Goal: Transaction & Acquisition: Purchase product/service

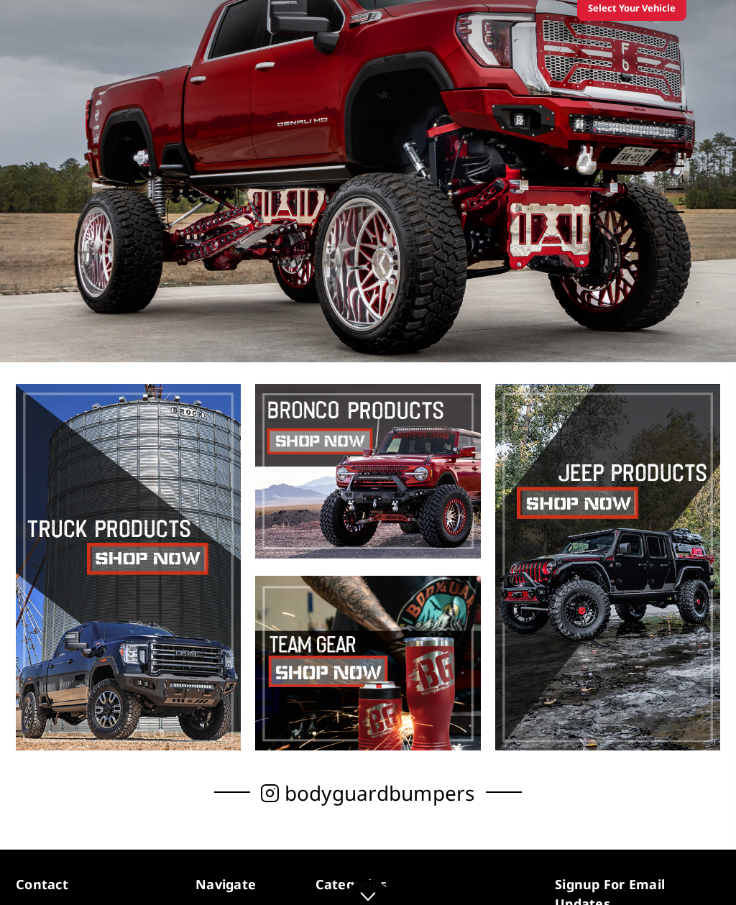
scroll to position [130, 0]
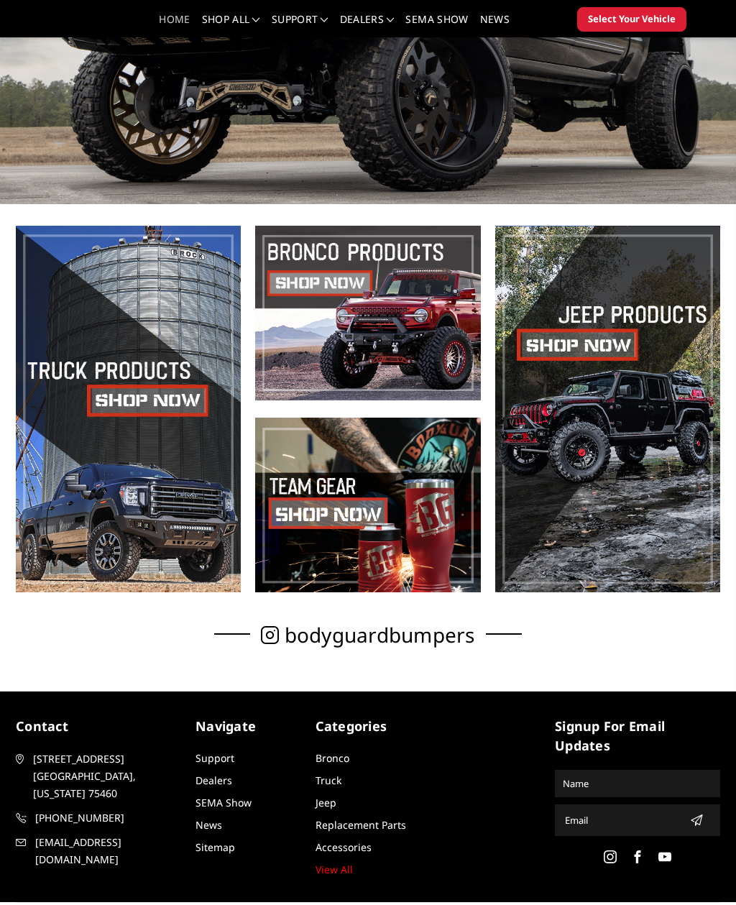
click at [122, 385] on span at bounding box center [128, 409] width 225 height 367
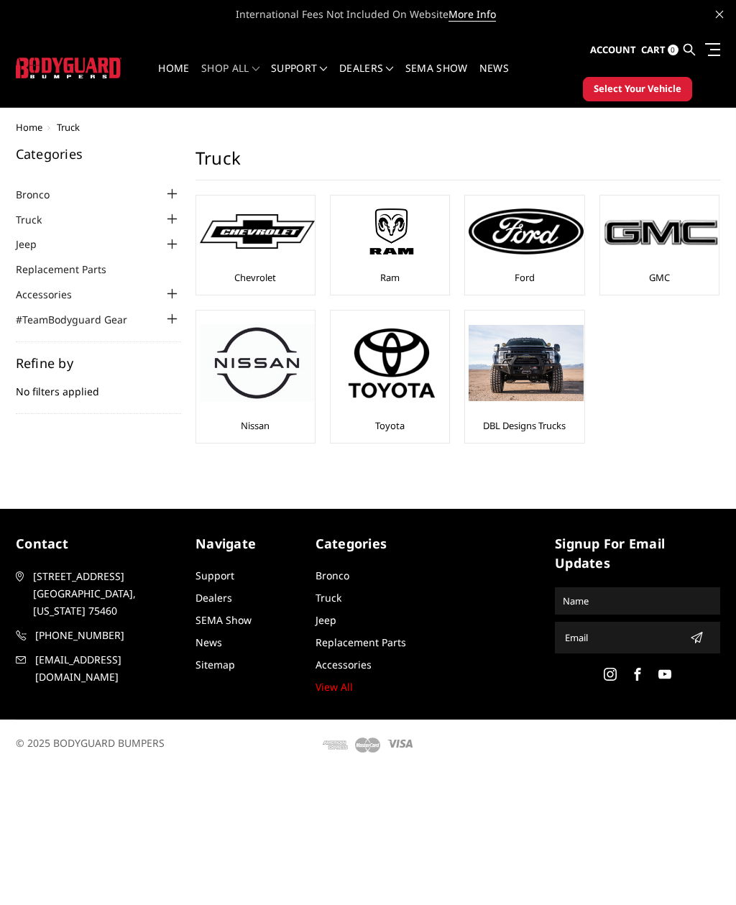
click at [544, 253] on img at bounding box center [526, 232] width 115 height 46
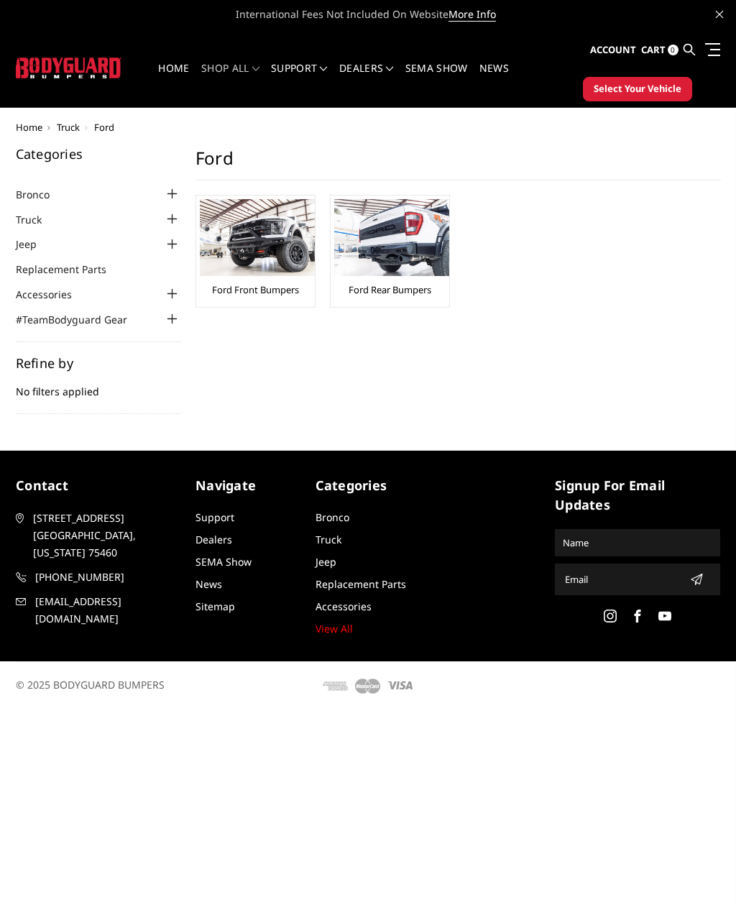
click at [235, 211] on img at bounding box center [257, 237] width 115 height 77
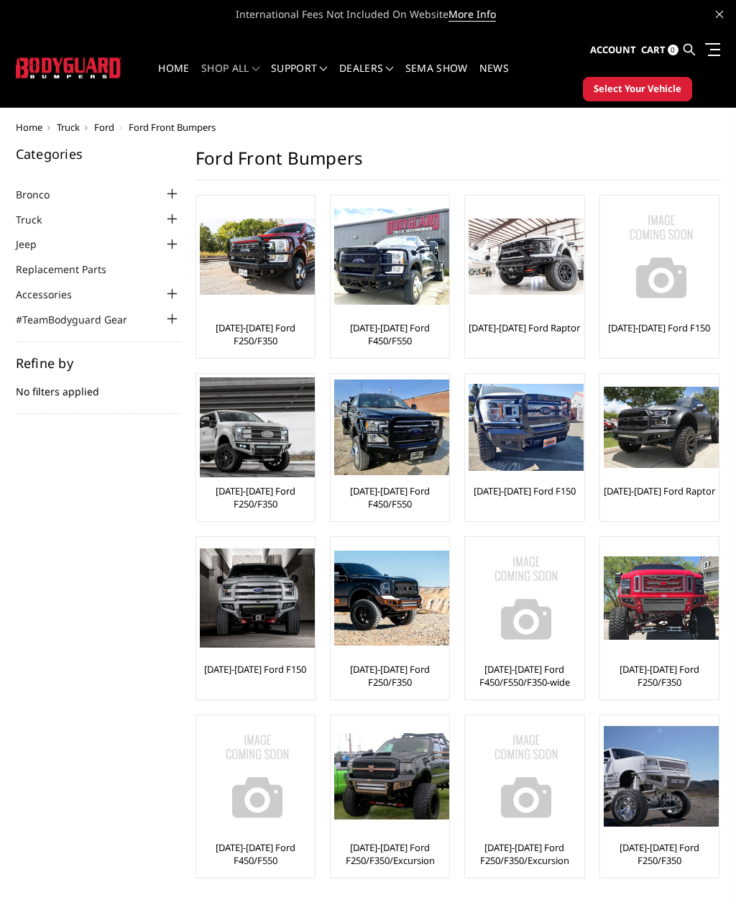
click at [174, 219] on div at bounding box center [172, 219] width 17 height 17
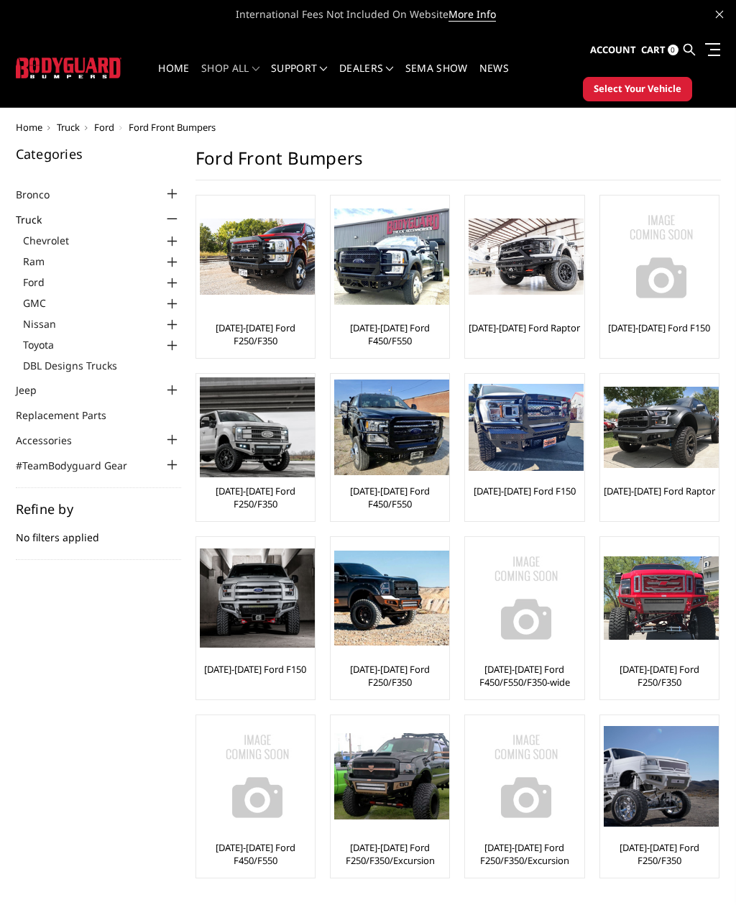
click at [176, 283] on div at bounding box center [172, 283] width 17 height 17
